Goal: Find specific page/section

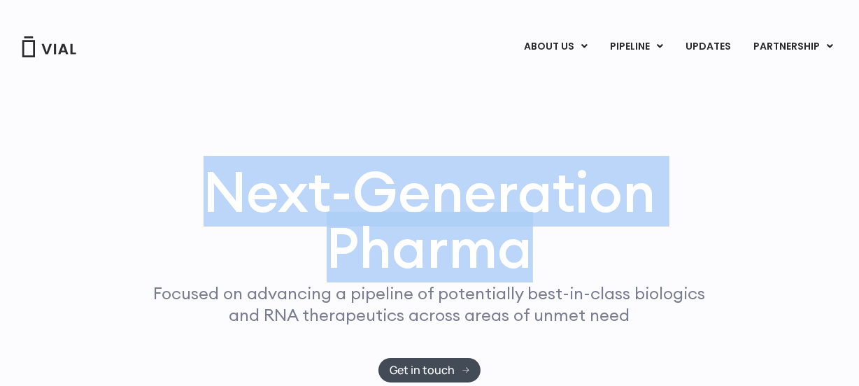
click at [167, 191] on h1 "Next-Generation Pharma" at bounding box center [430, 220] width 606 height 112
copy h1 "Next-Generation Pharma"
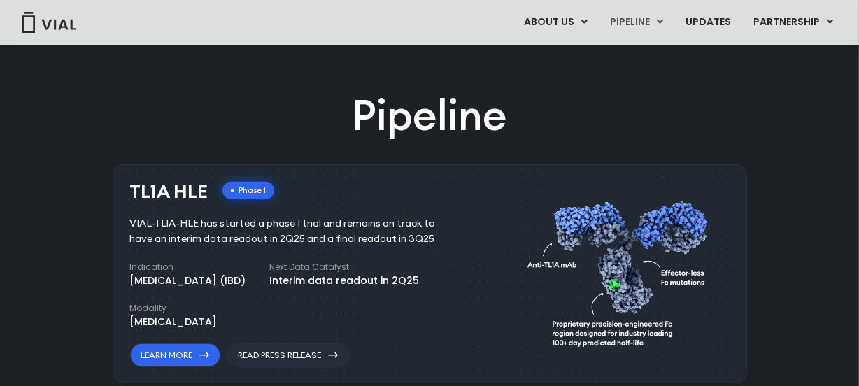
scroll to position [826, 0]
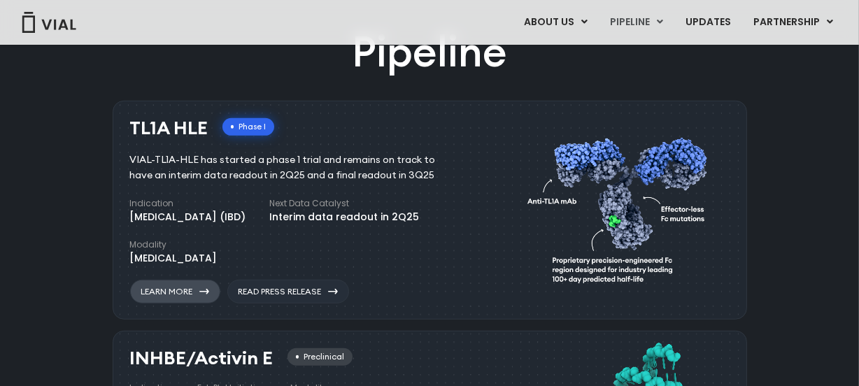
click at [193, 294] on link "Learn More" at bounding box center [175, 292] width 90 height 24
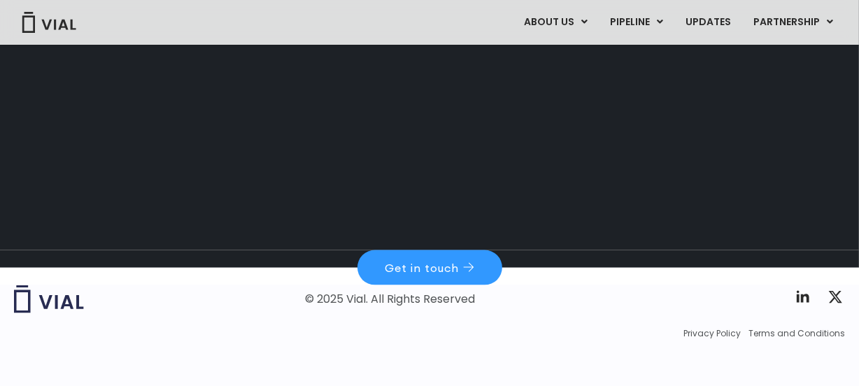
scroll to position [1971, 0]
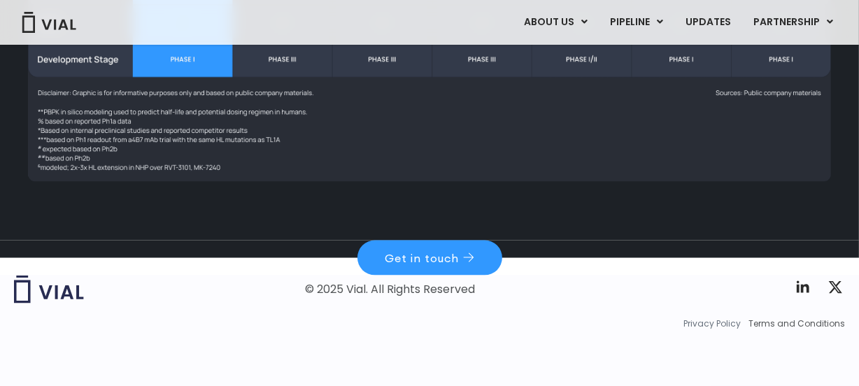
click at [725, 325] on span "Privacy Policy" at bounding box center [711, 324] width 57 height 13
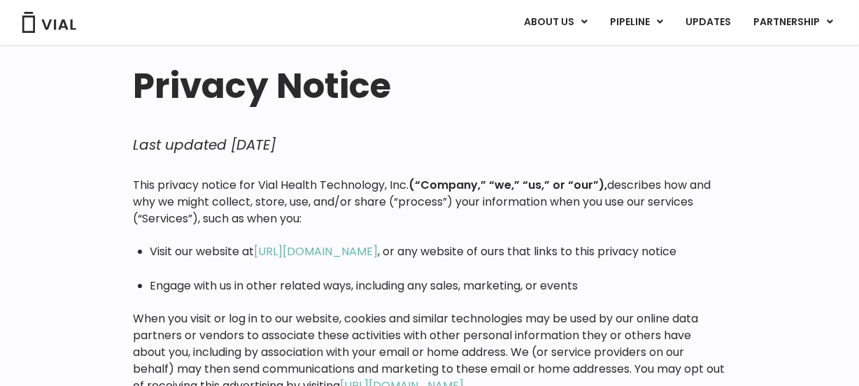
scroll to position [63, 0]
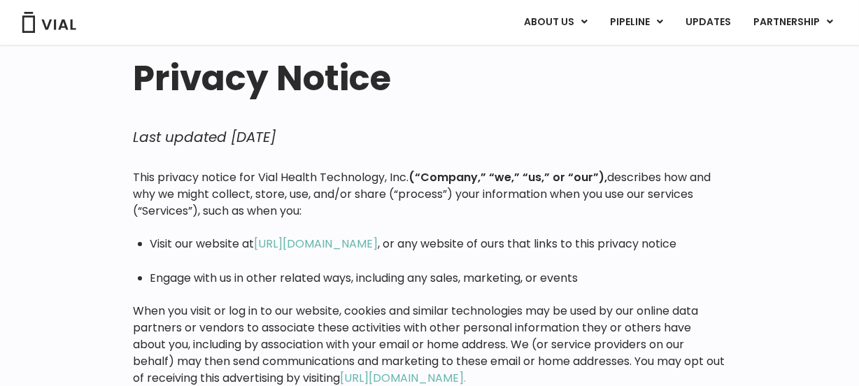
drag, startPoint x: 283, startPoint y: 227, endPoint x: 31, endPoint y: 248, distance: 252.7
click at [288, 243] on link "https://vial.com" at bounding box center [317, 244] width 124 height 16
click at [285, 35] on div "ABOUT US ABOUT US CAREERS CONTACT US PIPELINE TL1A HLE PHASE 2 INHBE/ACTIVIN E …" at bounding box center [429, 22] width 831 height 45
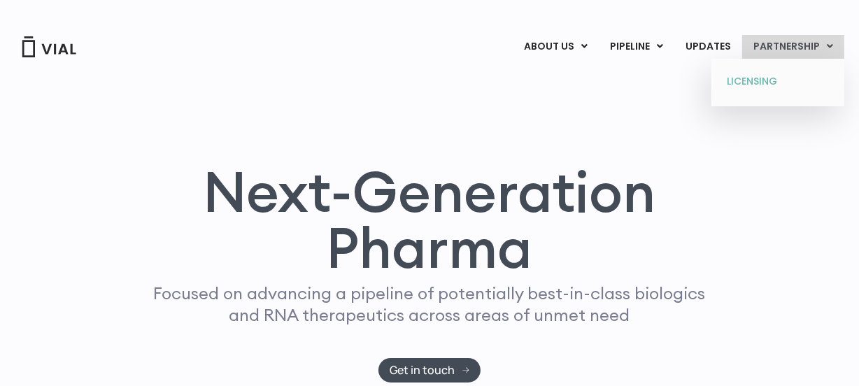
click at [765, 80] on link "LICENSING" at bounding box center [777, 82] width 122 height 22
